Goal: Task Accomplishment & Management: Use online tool/utility

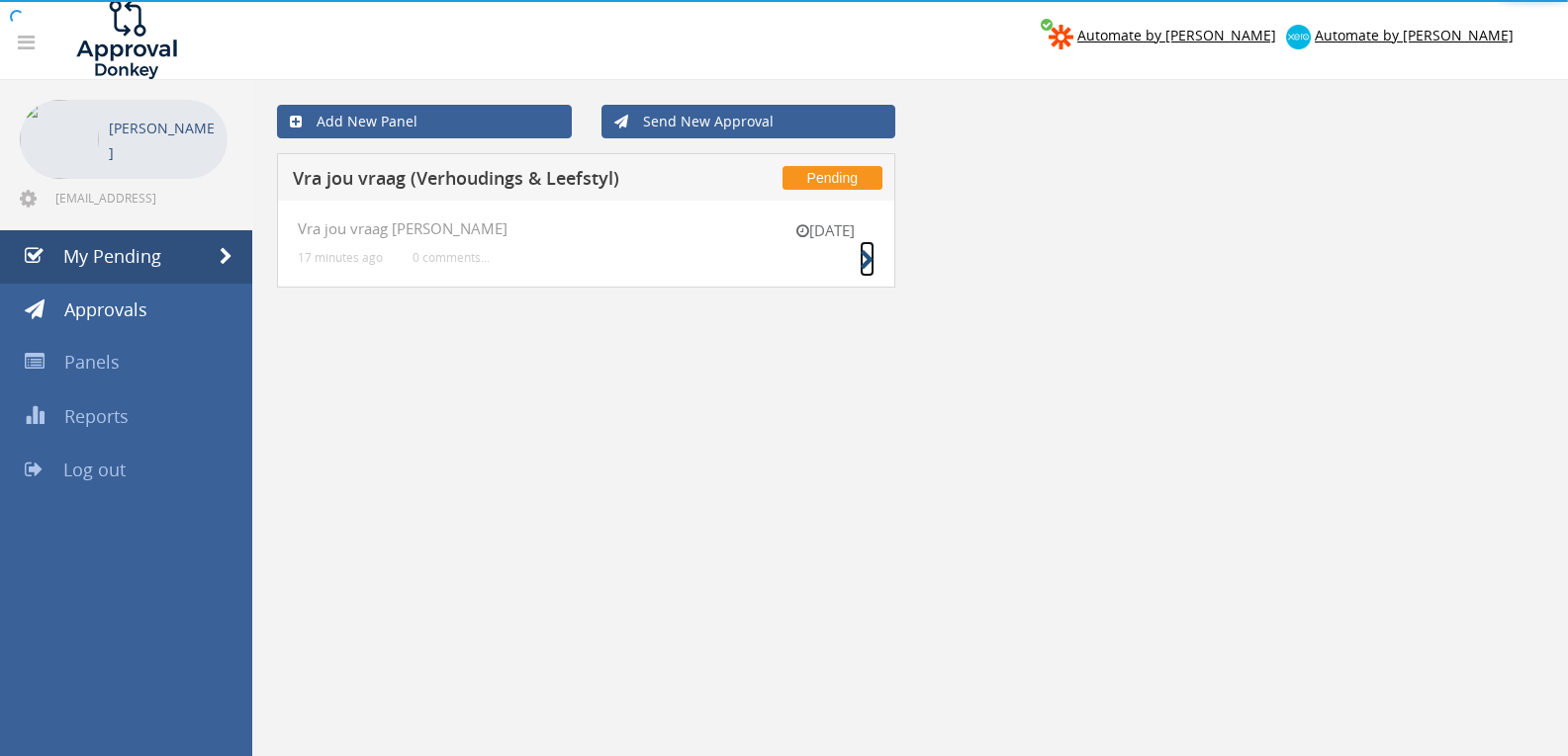
click at [862, 267] on icon at bounding box center [866, 260] width 15 height 21
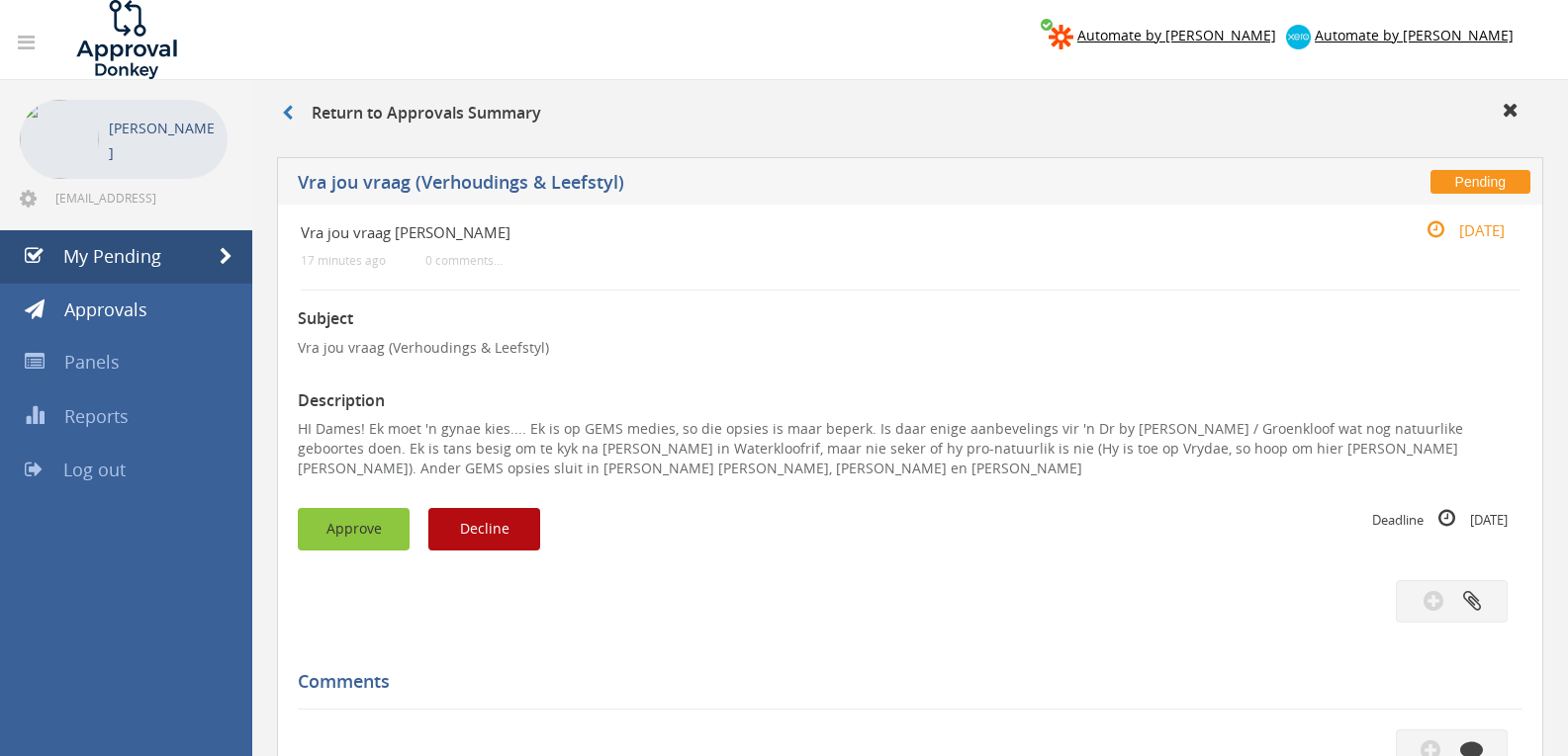
click at [366, 523] on button "Approve" at bounding box center [354, 529] width 111 height 43
